Goal: Transaction & Acquisition: Purchase product/service

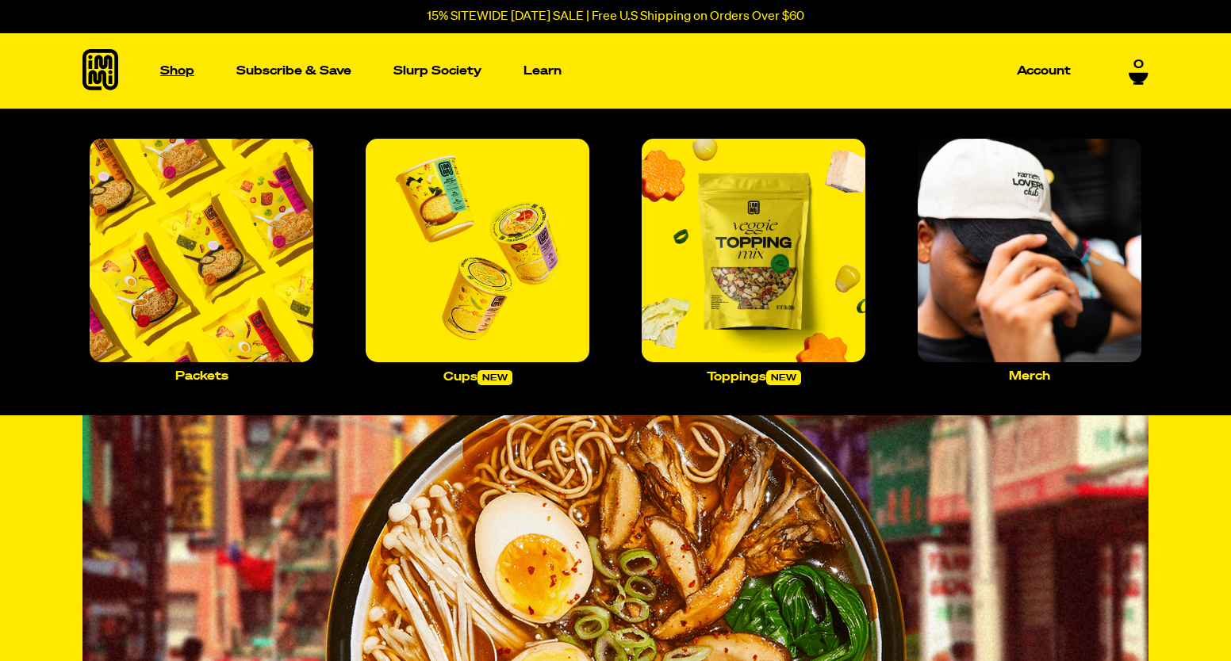
click at [173, 70] on p "Shop" at bounding box center [177, 71] width 34 height 12
click at [233, 264] on img "Main navigation" at bounding box center [202, 251] width 224 height 224
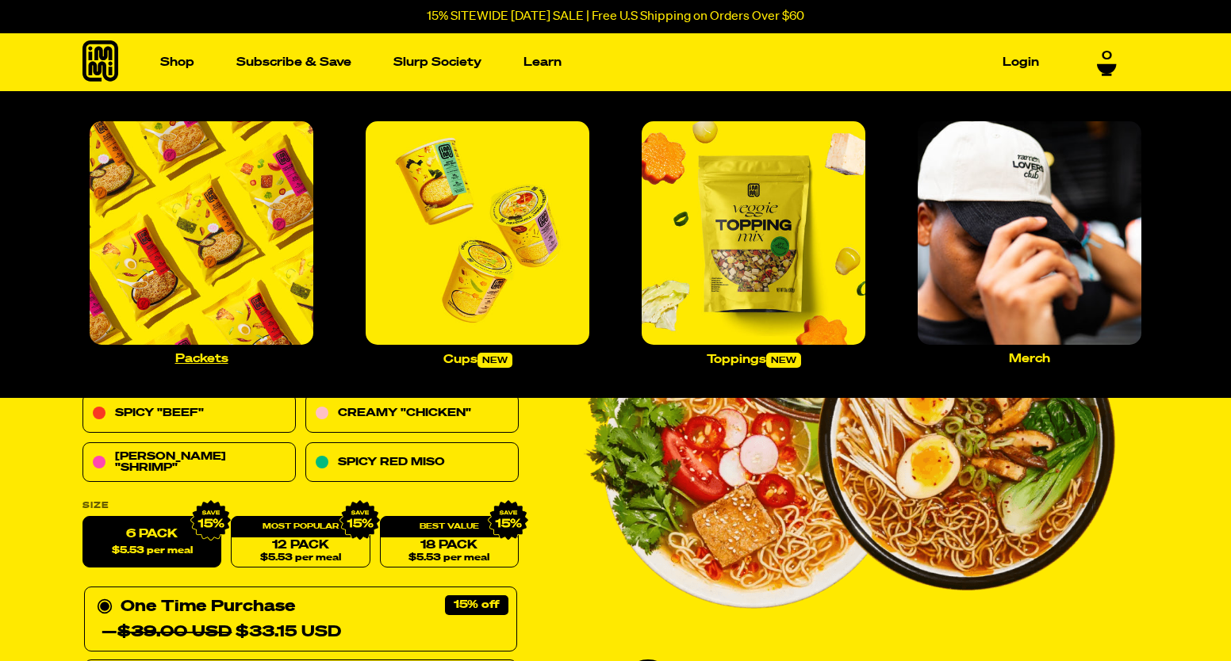
click at [182, 255] on img "Main navigation" at bounding box center [202, 233] width 224 height 224
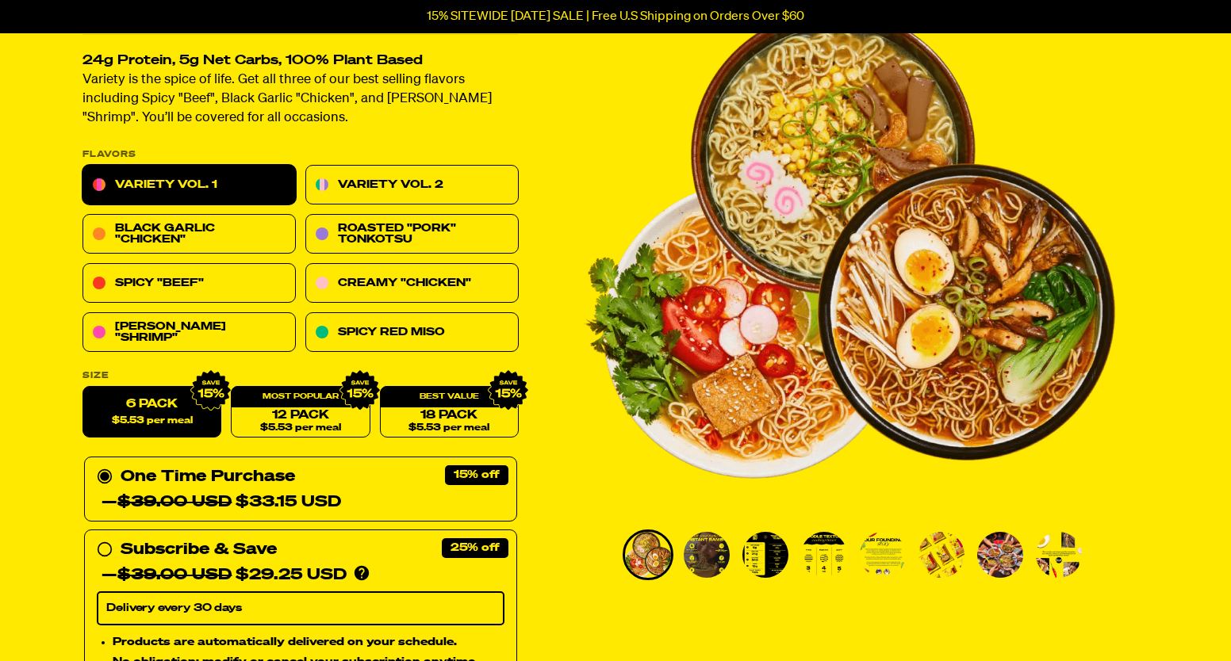
scroll to position [159, 0]
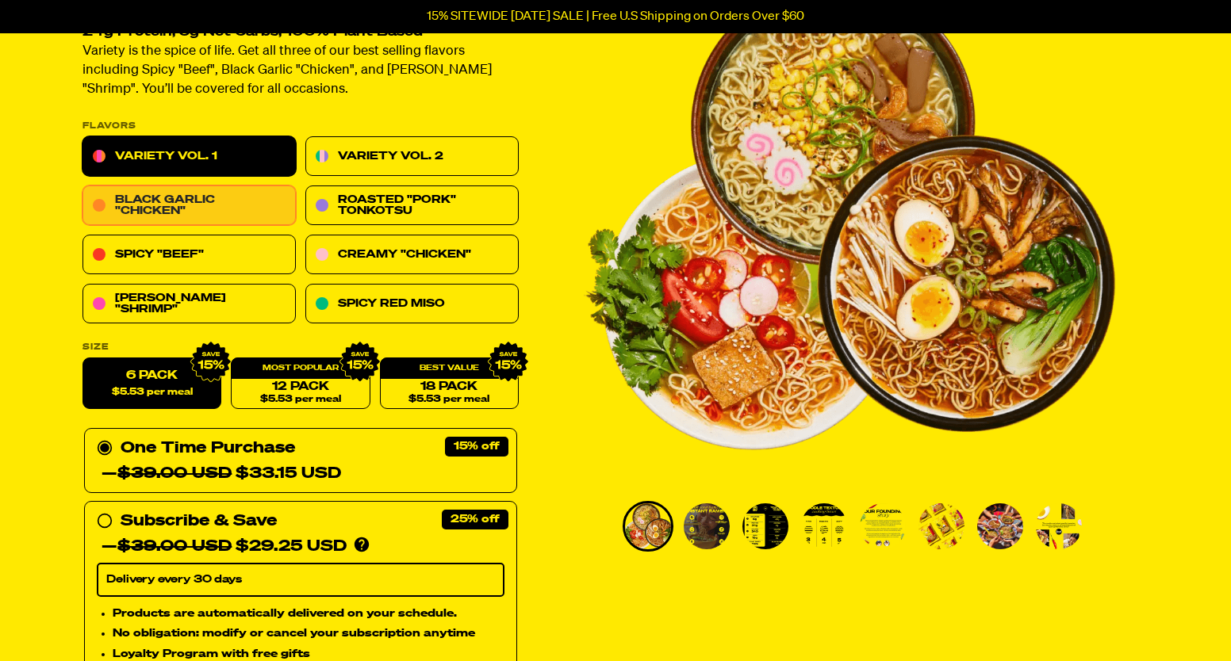
click at [222, 201] on link "Black Garlic "Chicken"" at bounding box center [188, 206] width 213 height 40
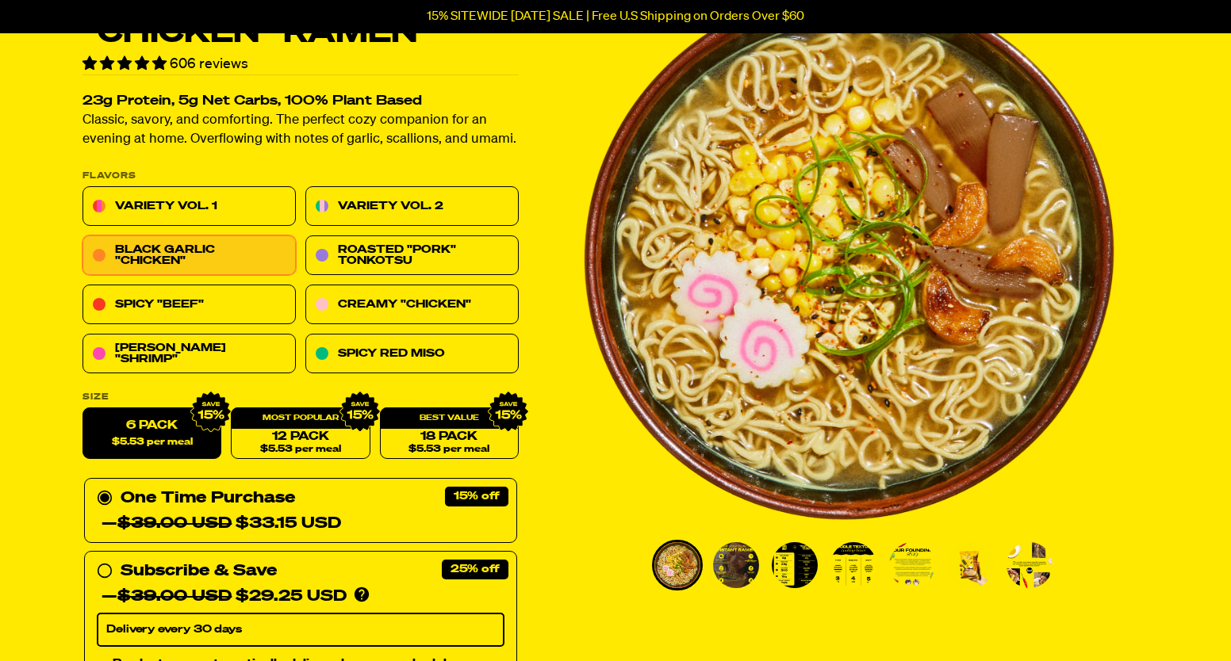
scroll to position [159, 0]
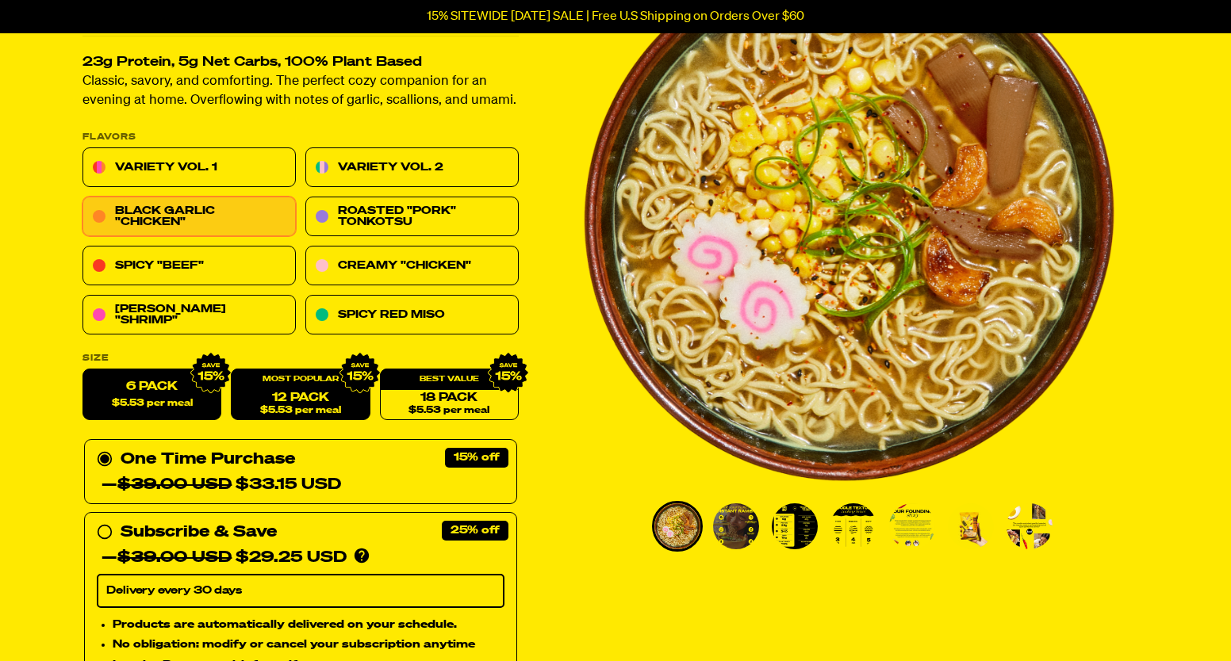
click at [311, 393] on link "12 Pack $5.53 per meal" at bounding box center [300, 395] width 139 height 52
click at [135, 383] on label "6 Pack $5.53 per meal" at bounding box center [151, 395] width 139 height 52
click at [83, 370] on input "6 Pack $5.53 per meal" at bounding box center [82, 369] width 1 height 1
radio input "true"
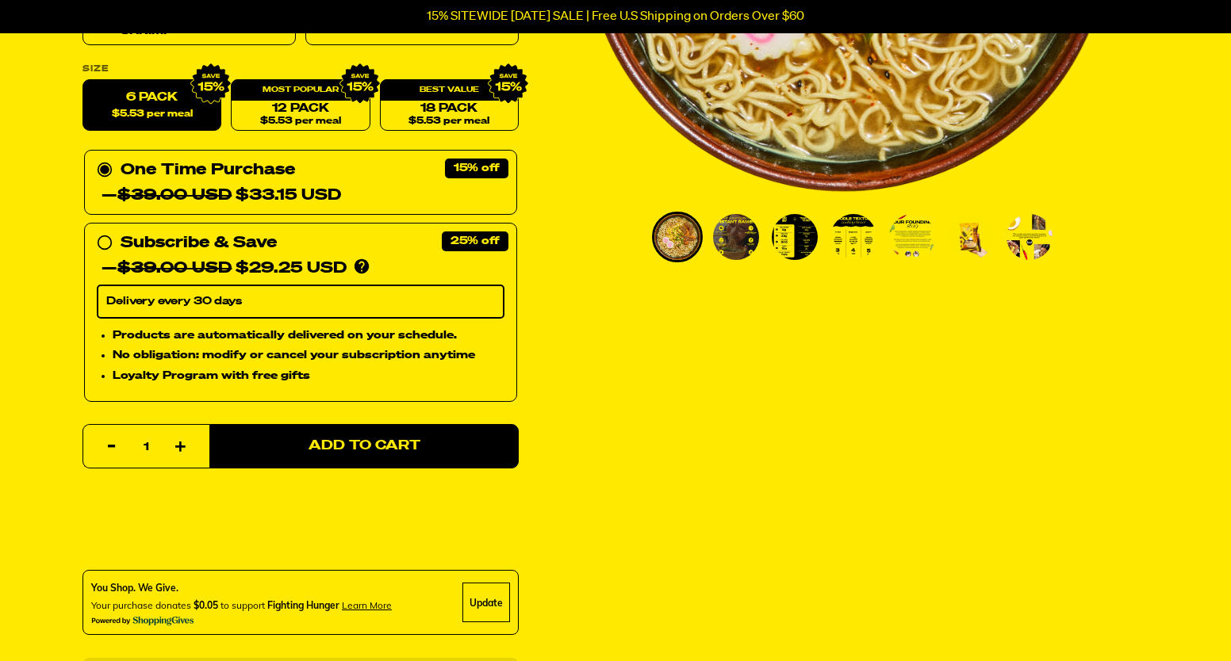
scroll to position [476, 0]
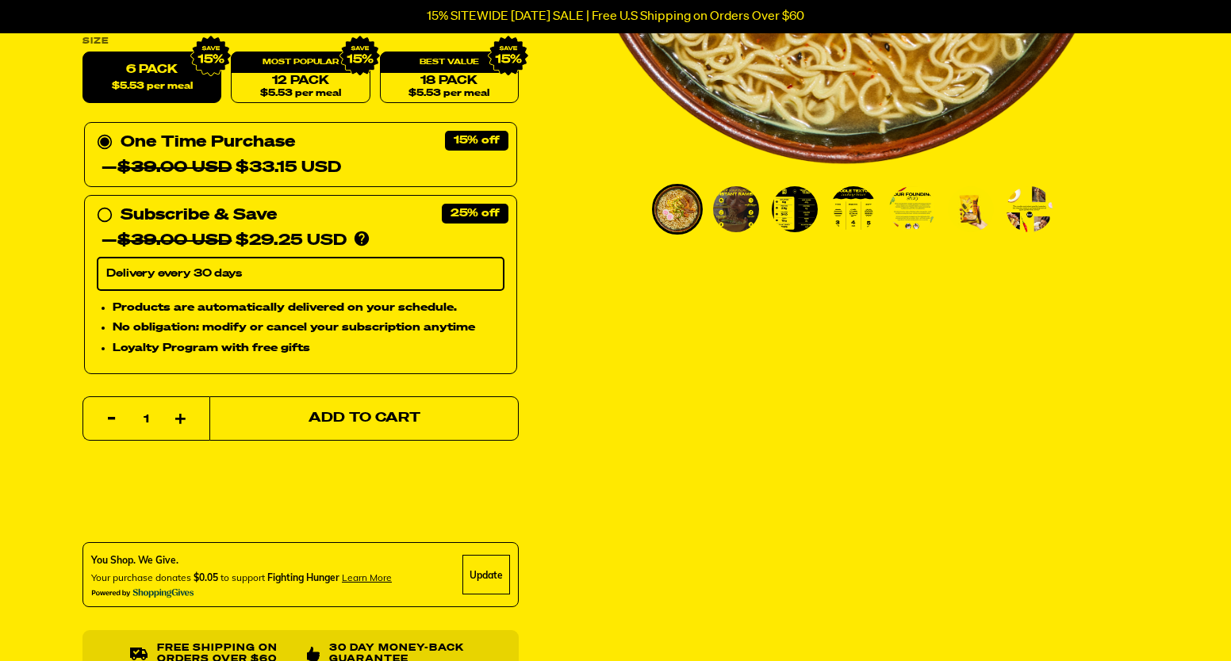
click at [370, 410] on button "Add to Cart" at bounding box center [363, 418] width 309 height 44
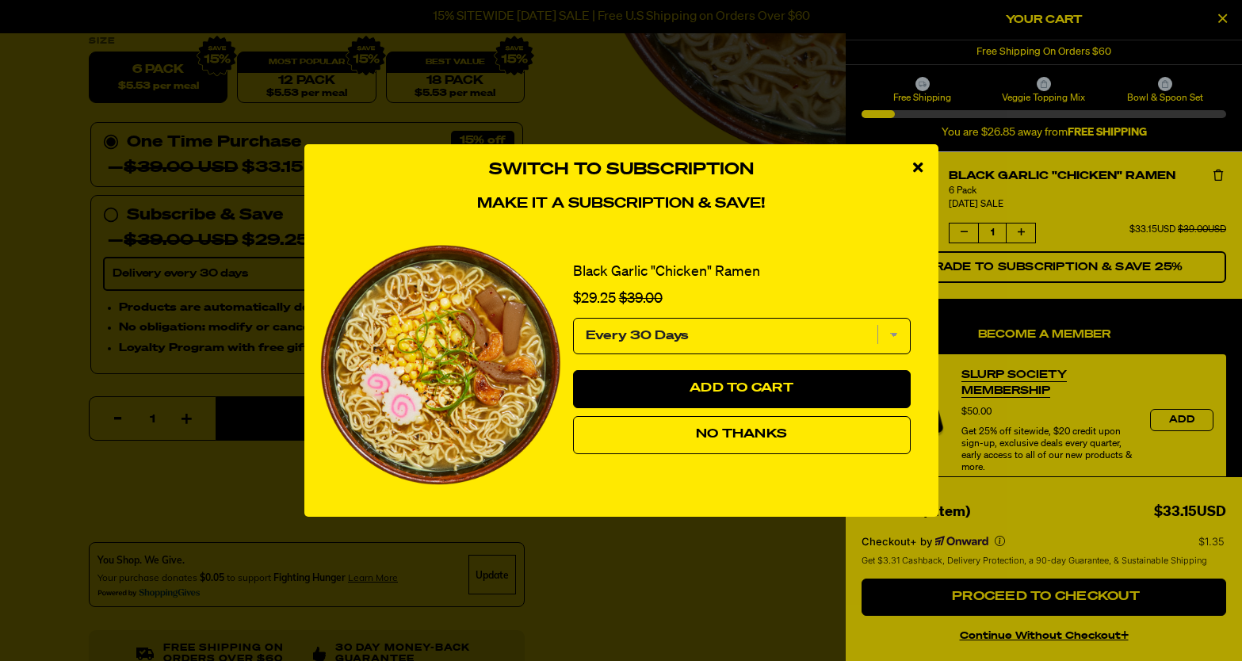
click at [916, 163] on icon "close modal" at bounding box center [918, 167] width 10 height 14
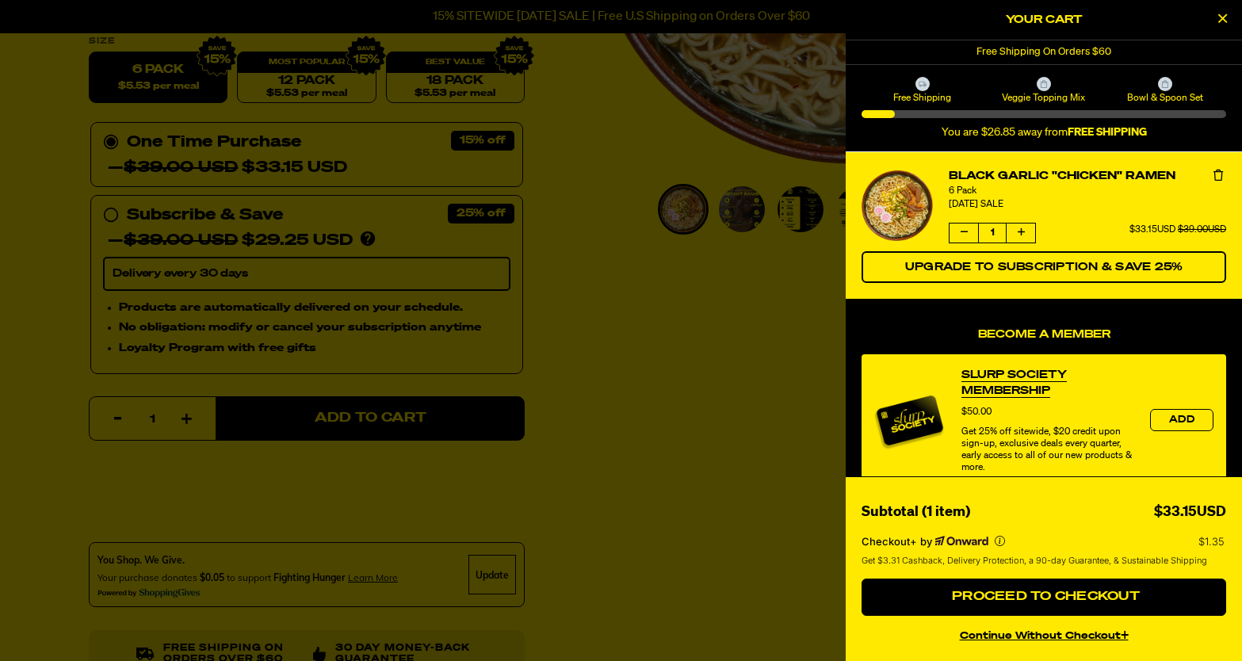
click at [698, 333] on div at bounding box center [621, 330] width 1242 height 661
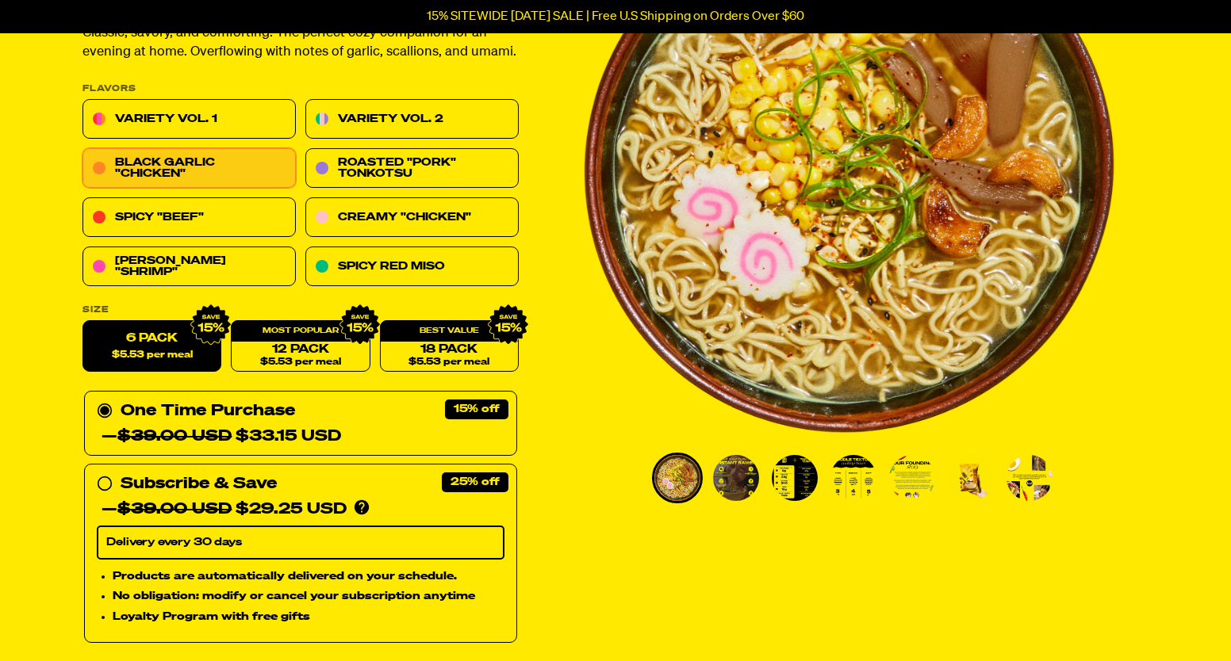
scroll to position [159, 0]
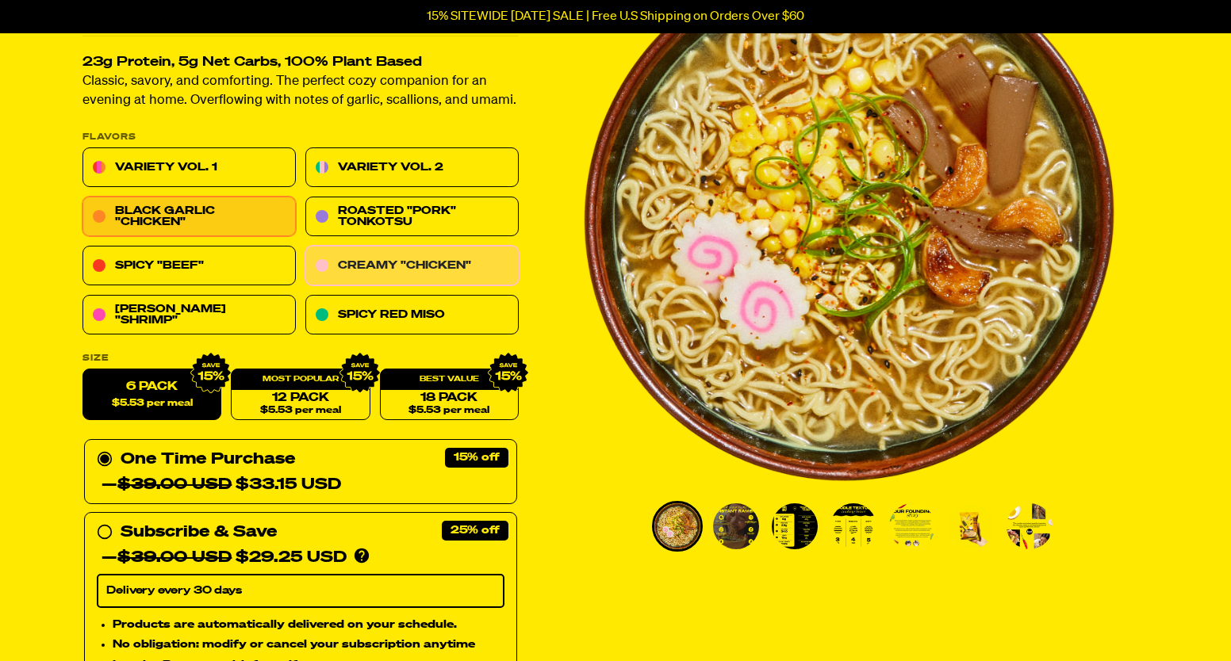
click at [398, 260] on link "Creamy "Chicken"" at bounding box center [411, 267] width 213 height 40
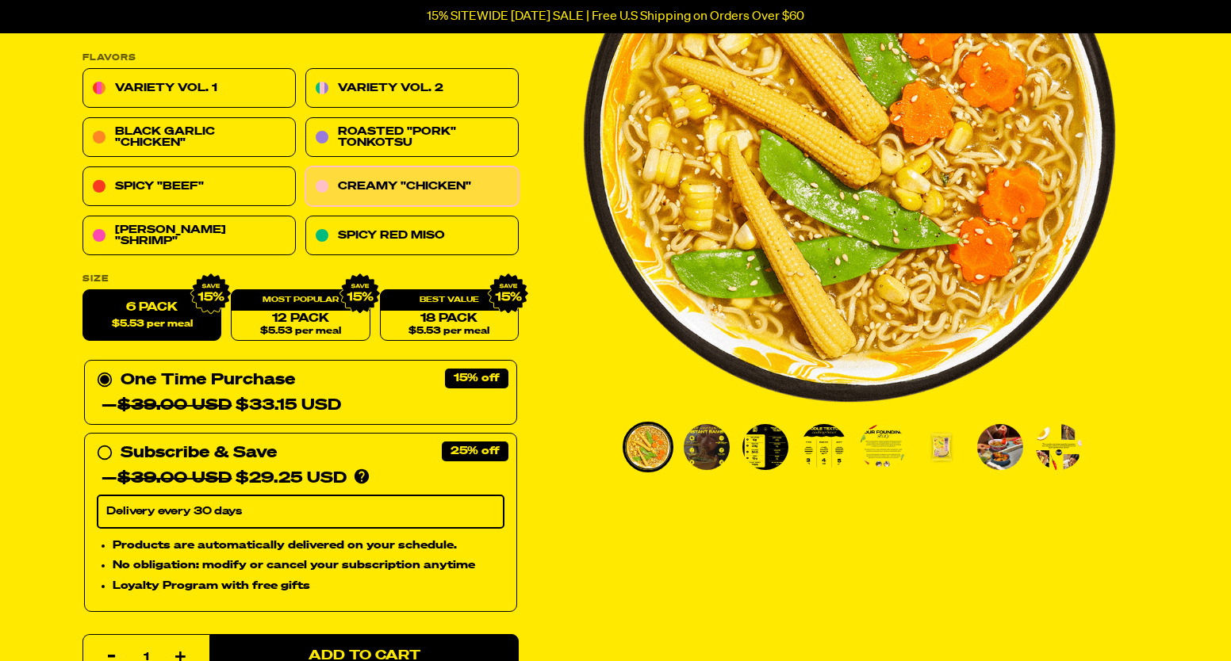
scroll to position [317, 0]
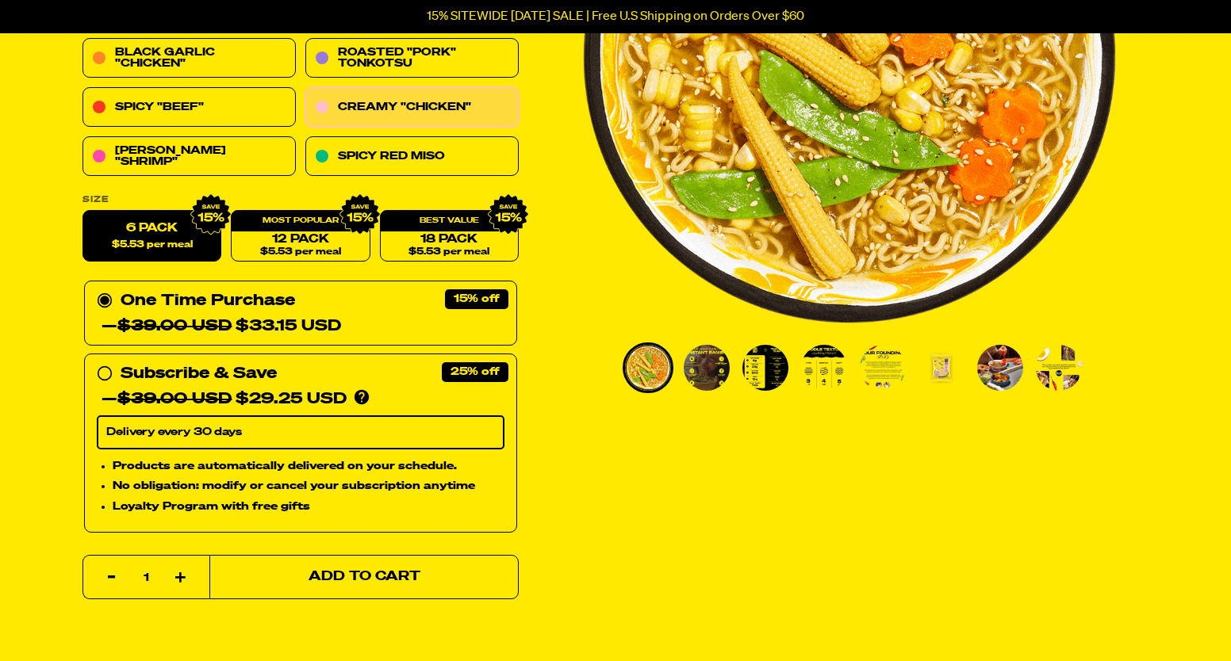
click at [385, 575] on span "Add to Cart" at bounding box center [364, 577] width 112 height 13
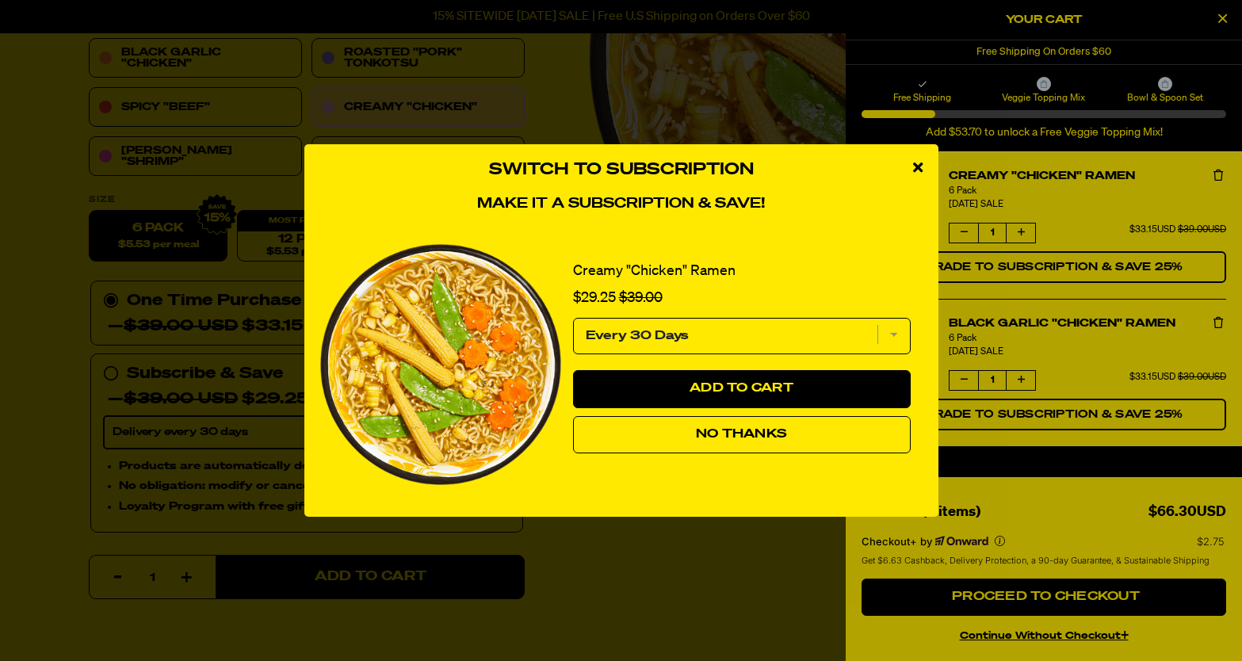
click at [913, 161] on icon "close modal" at bounding box center [918, 167] width 10 height 14
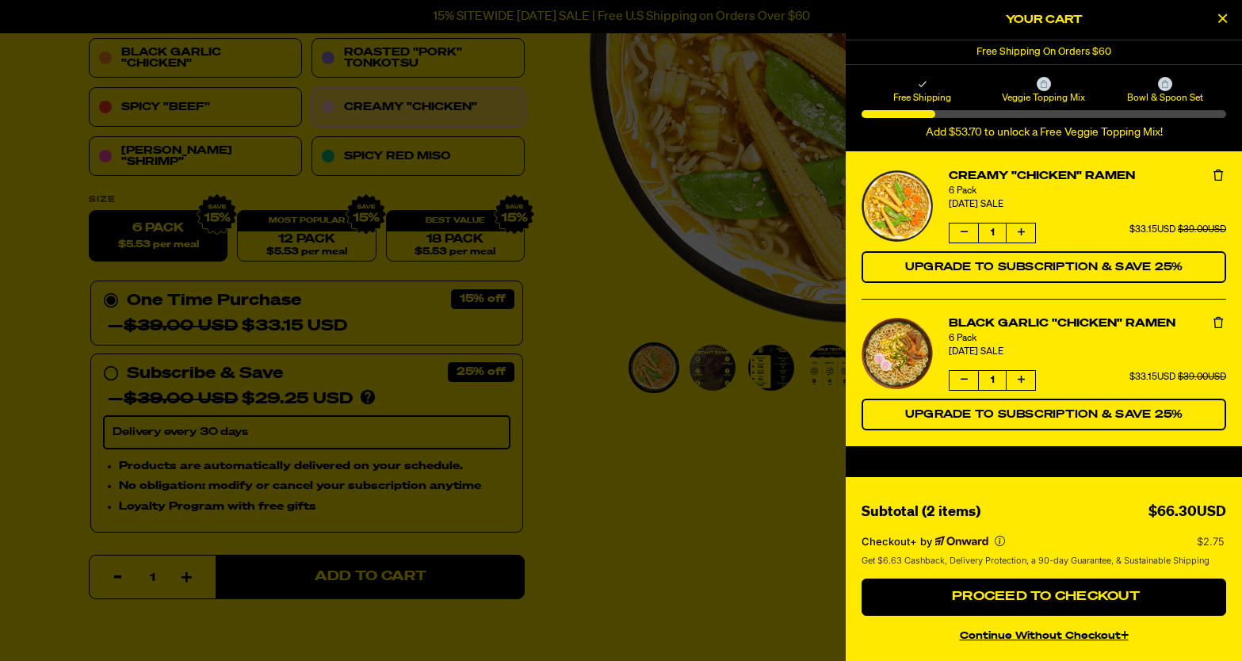
click at [587, 387] on div at bounding box center [621, 330] width 1242 height 661
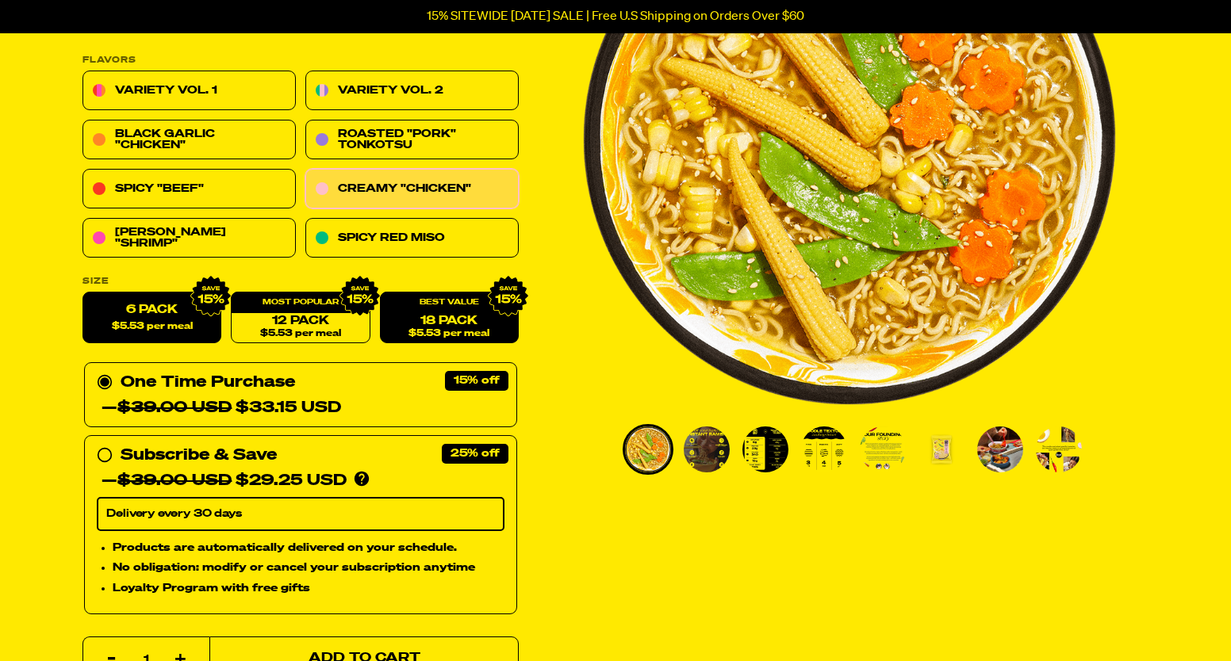
scroll to position [159, 0]
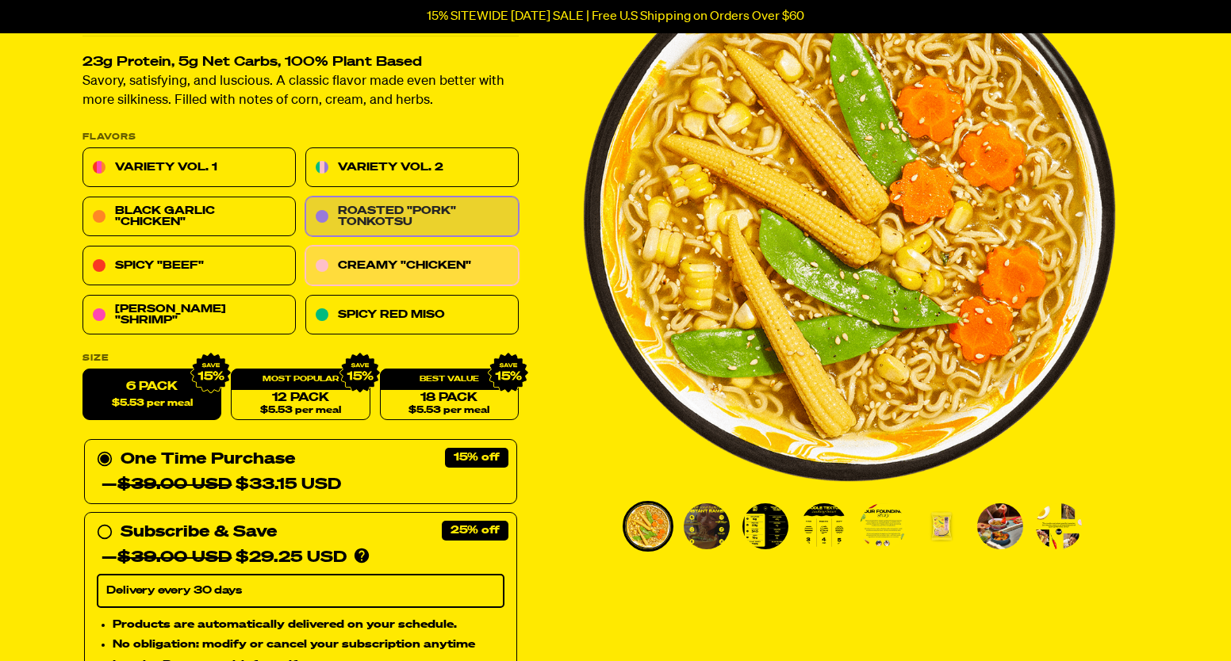
click at [400, 216] on link "Roasted "Pork" Tonkotsu" at bounding box center [411, 217] width 213 height 40
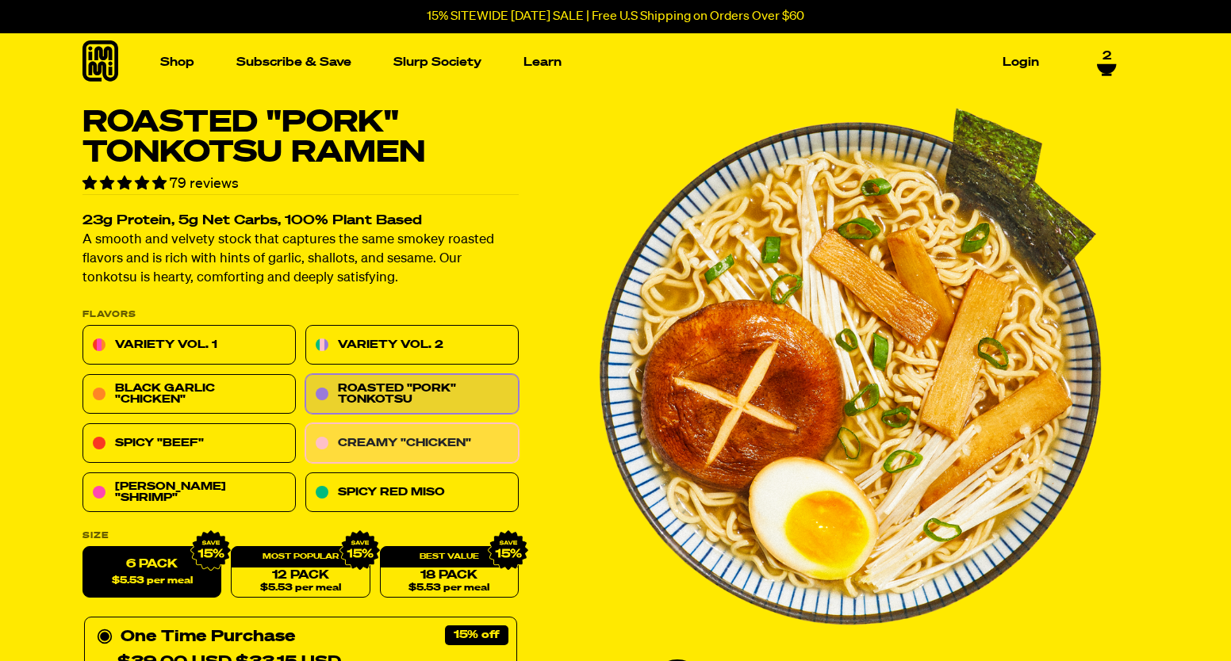
click at [397, 454] on link "Creamy "Chicken"" at bounding box center [411, 444] width 213 height 40
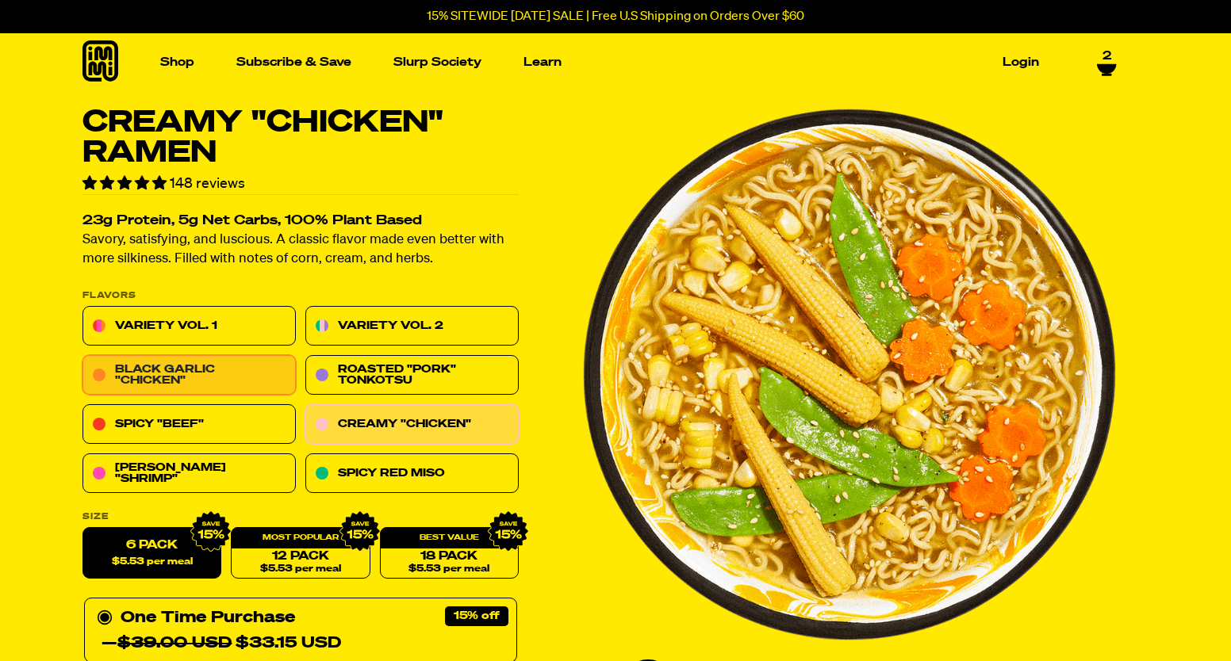
click at [204, 374] on link "Black Garlic "Chicken"" at bounding box center [188, 376] width 213 height 40
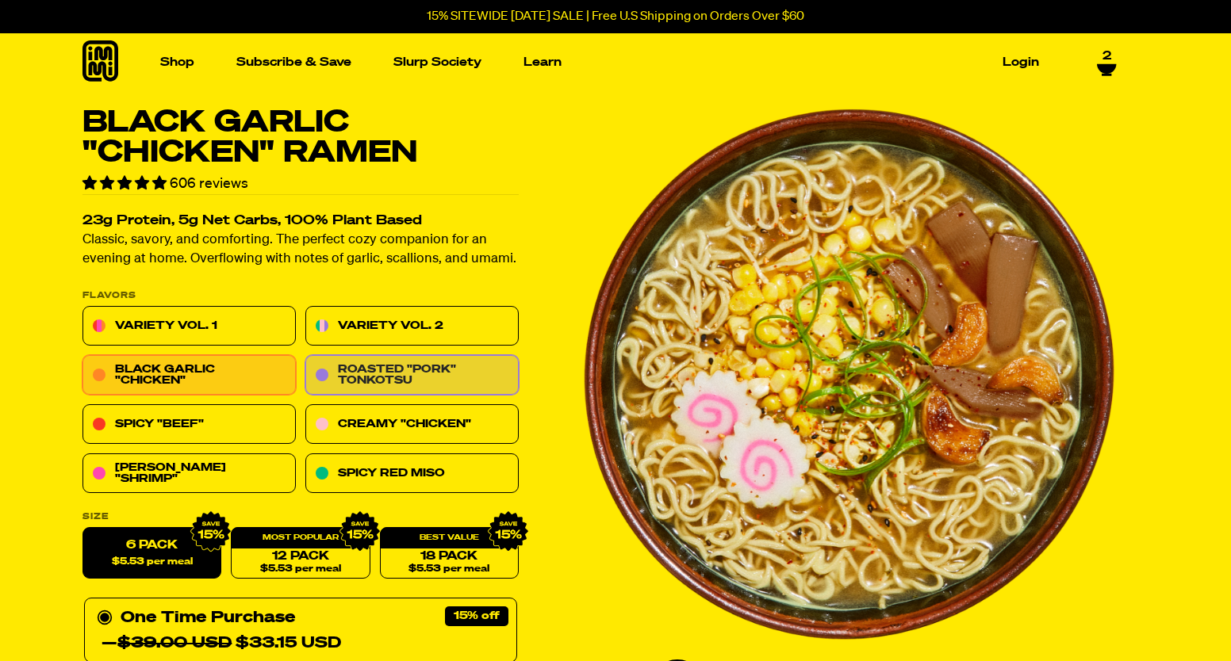
click at [425, 383] on link "Roasted "Pork" Tonkotsu" at bounding box center [411, 376] width 213 height 40
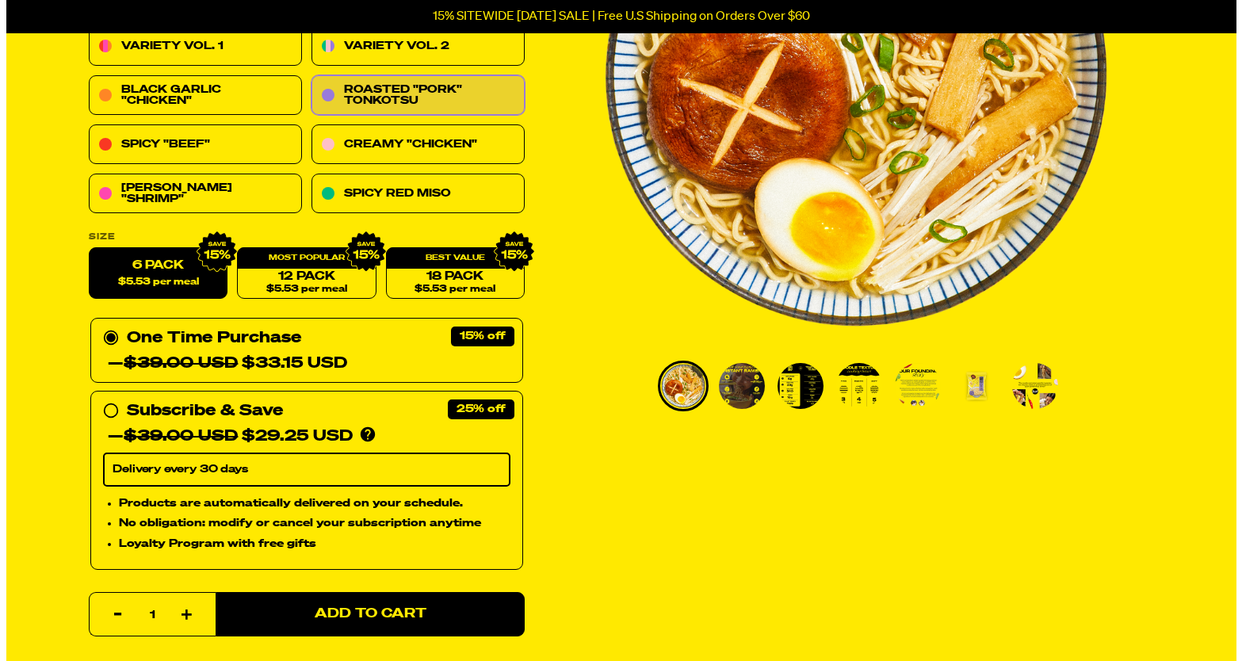
scroll to position [317, 0]
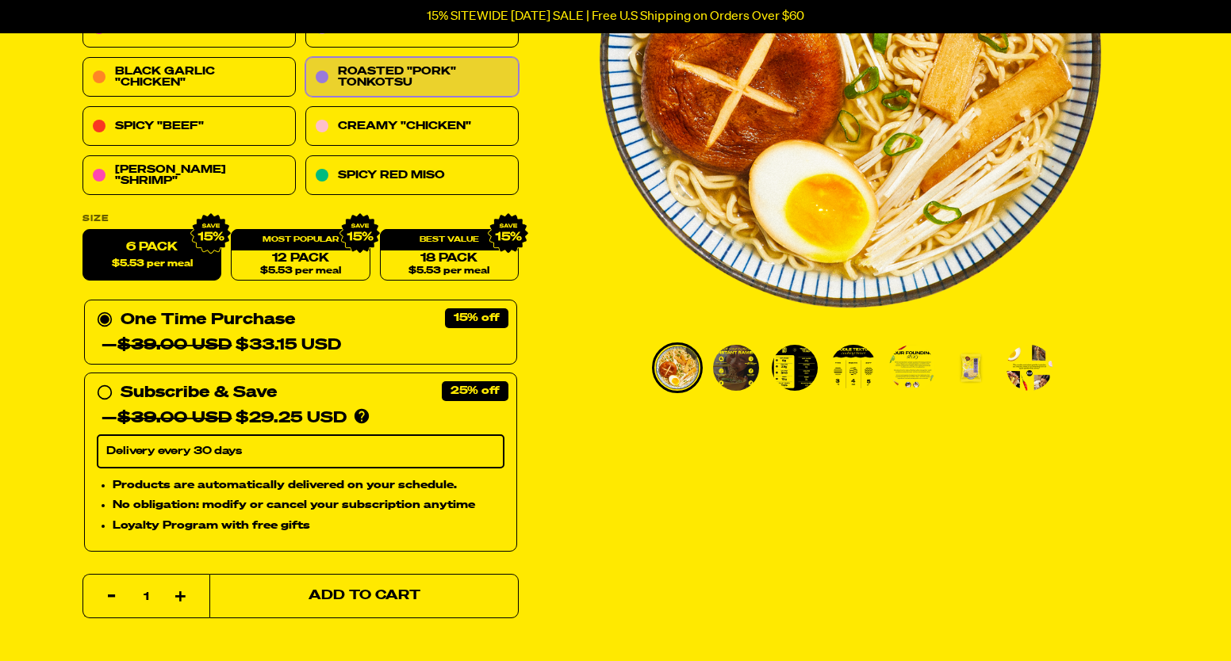
click at [358, 595] on span "Add to Cart" at bounding box center [364, 596] width 112 height 13
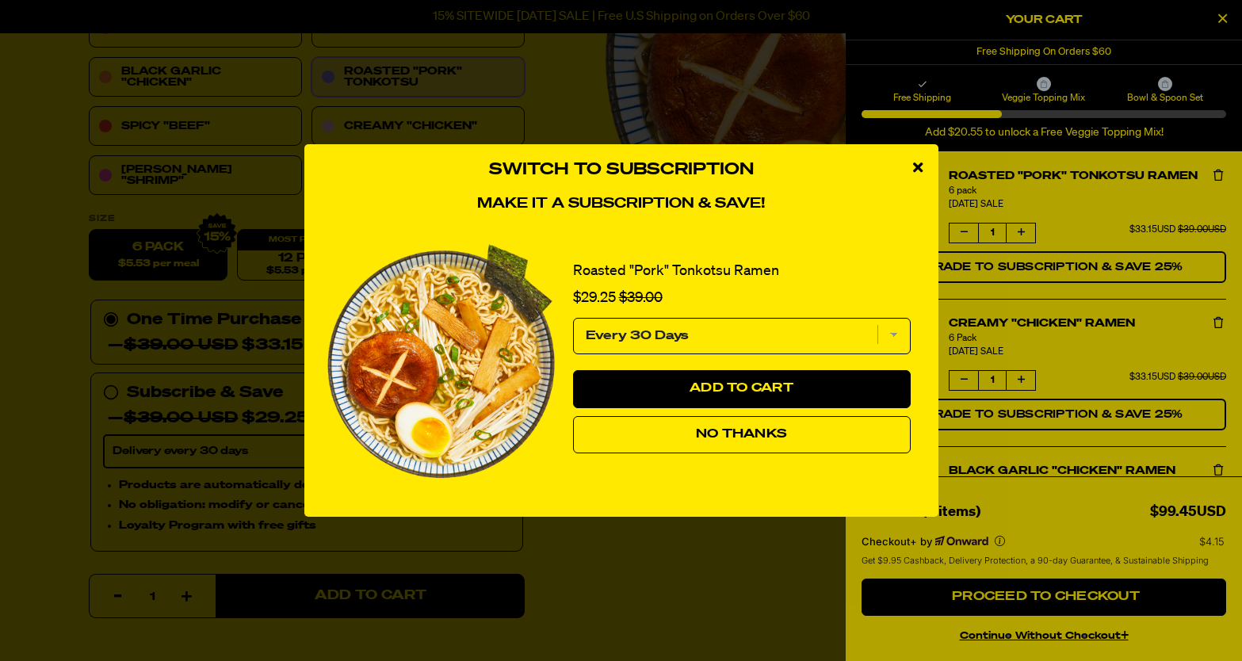
click at [743, 446] on button "No Thanks" at bounding box center [742, 435] width 338 height 38
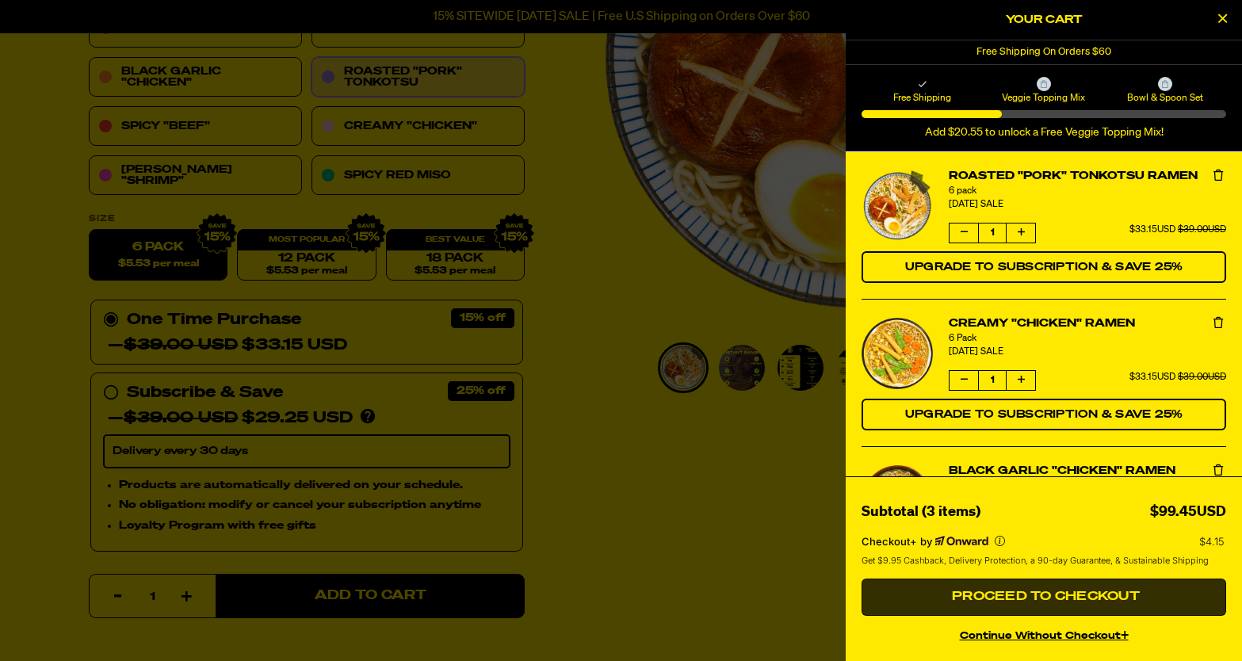
click at [1062, 592] on span "Proceed to Checkout" at bounding box center [1044, 597] width 192 height 13
